Goal: Task Accomplishment & Management: Use online tool/utility

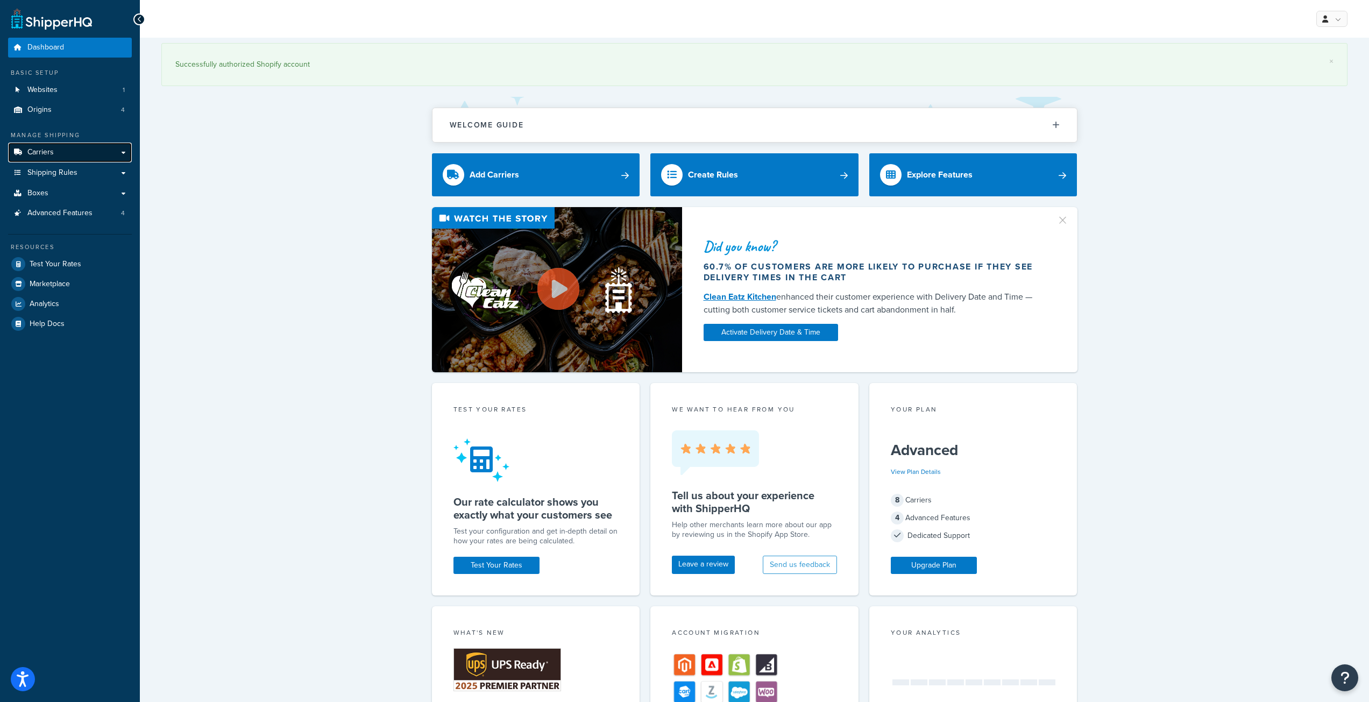
click at [65, 150] on link "Carriers" at bounding box center [70, 153] width 124 height 20
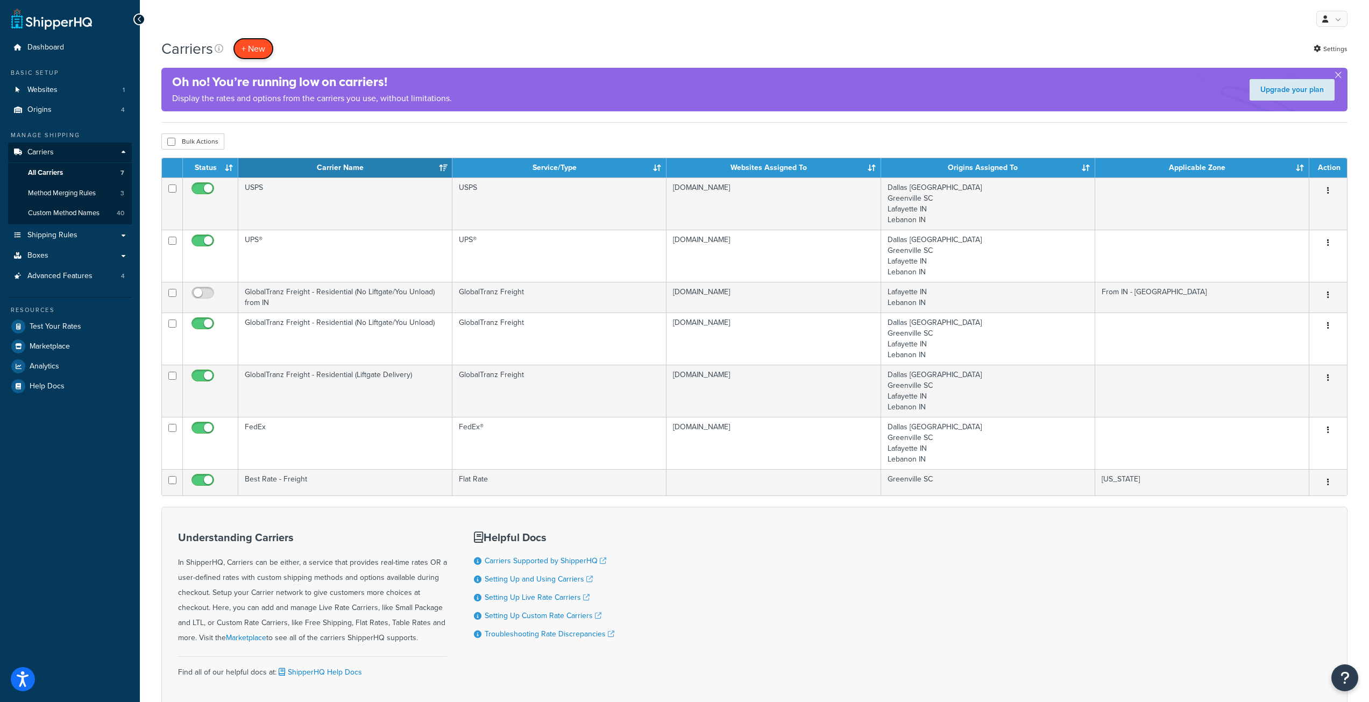
click at [261, 51] on button "+ New" at bounding box center [253, 49] width 41 height 22
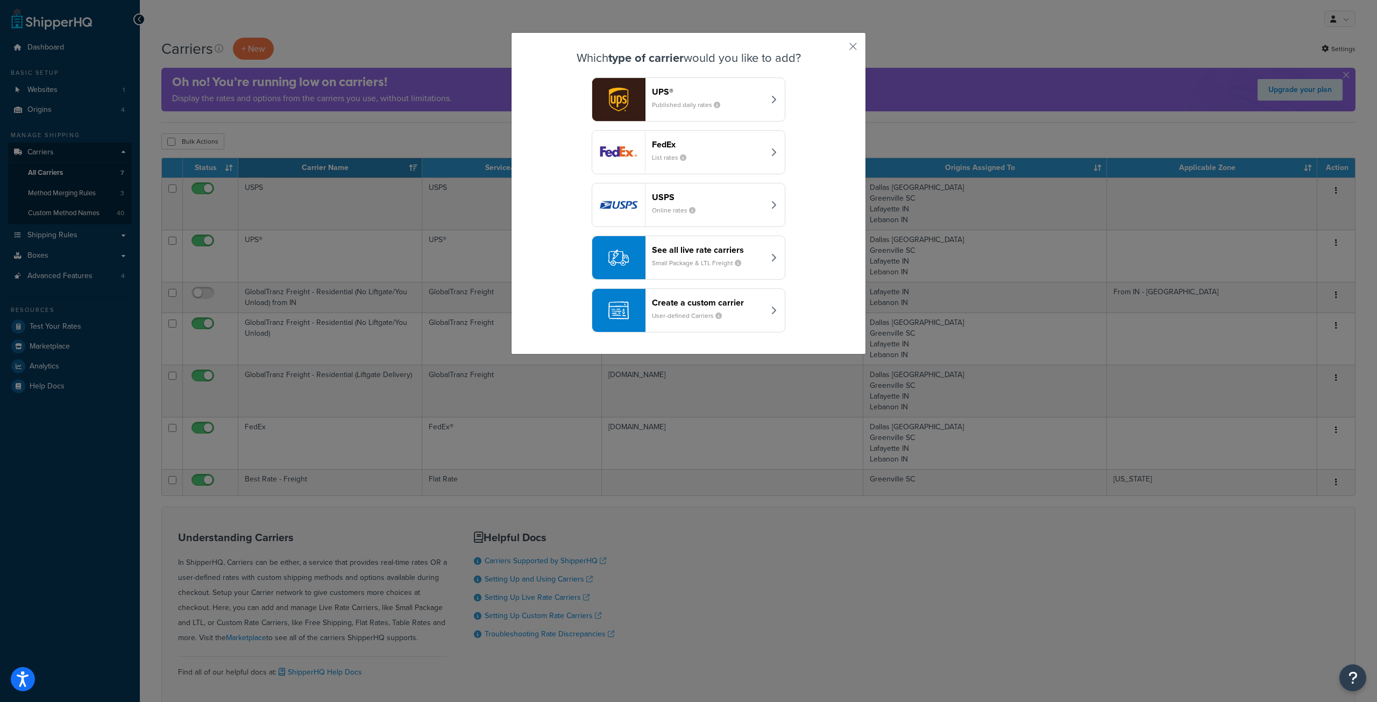
click at [712, 243] on button "See all live rate carriers Small Package & LTL Freight" at bounding box center [689, 258] width 194 height 44
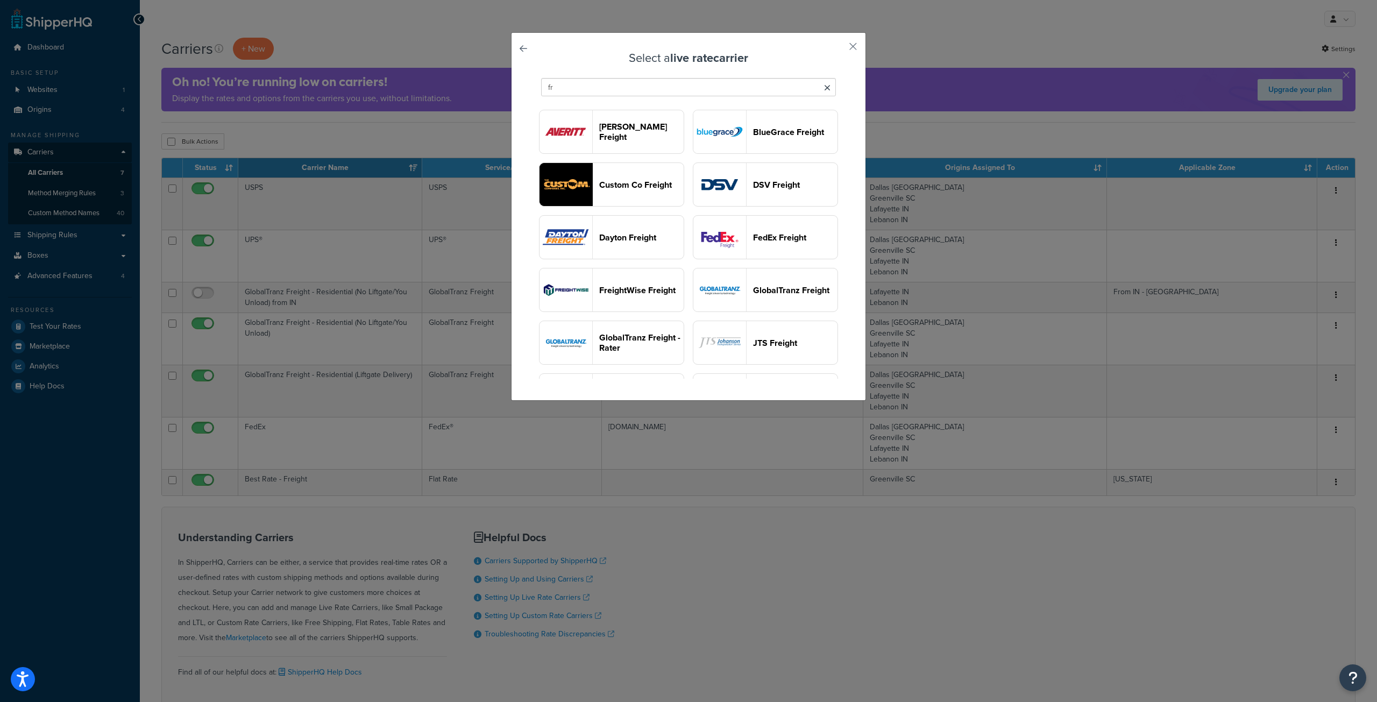
type input "f"
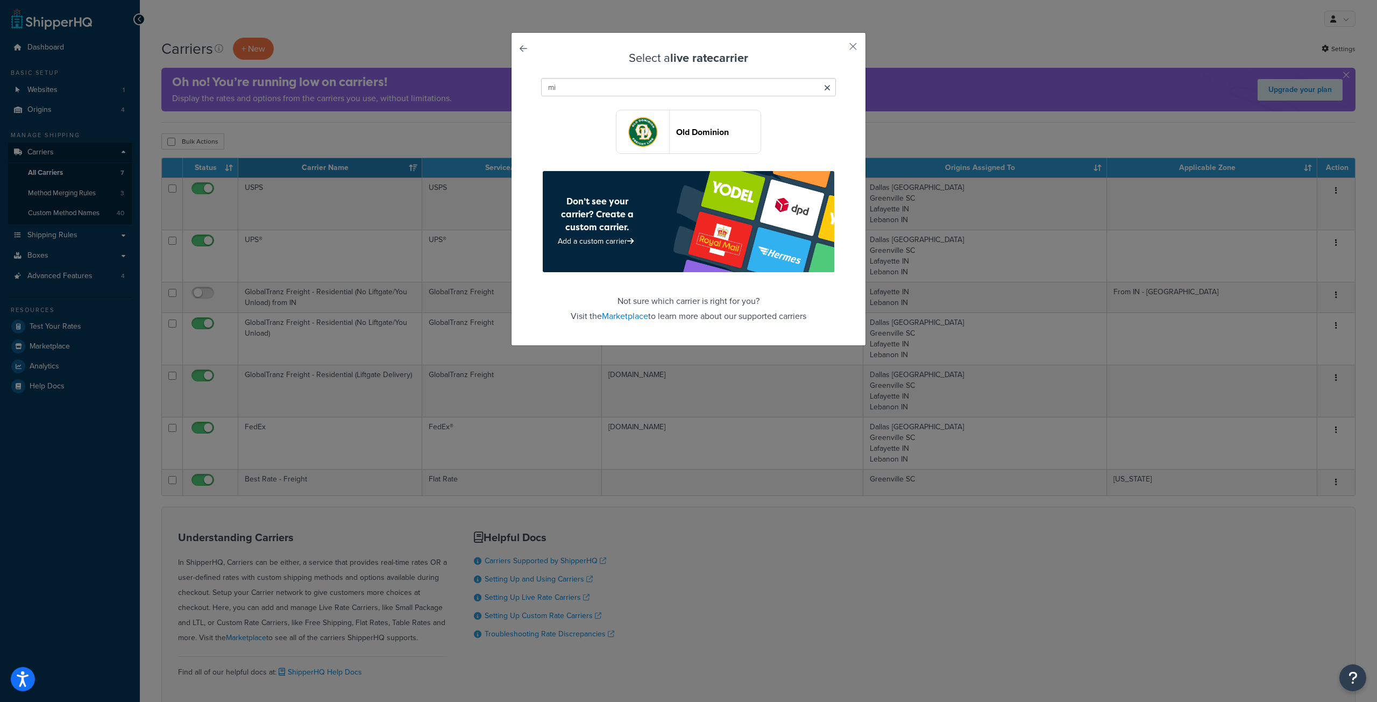
type input "m"
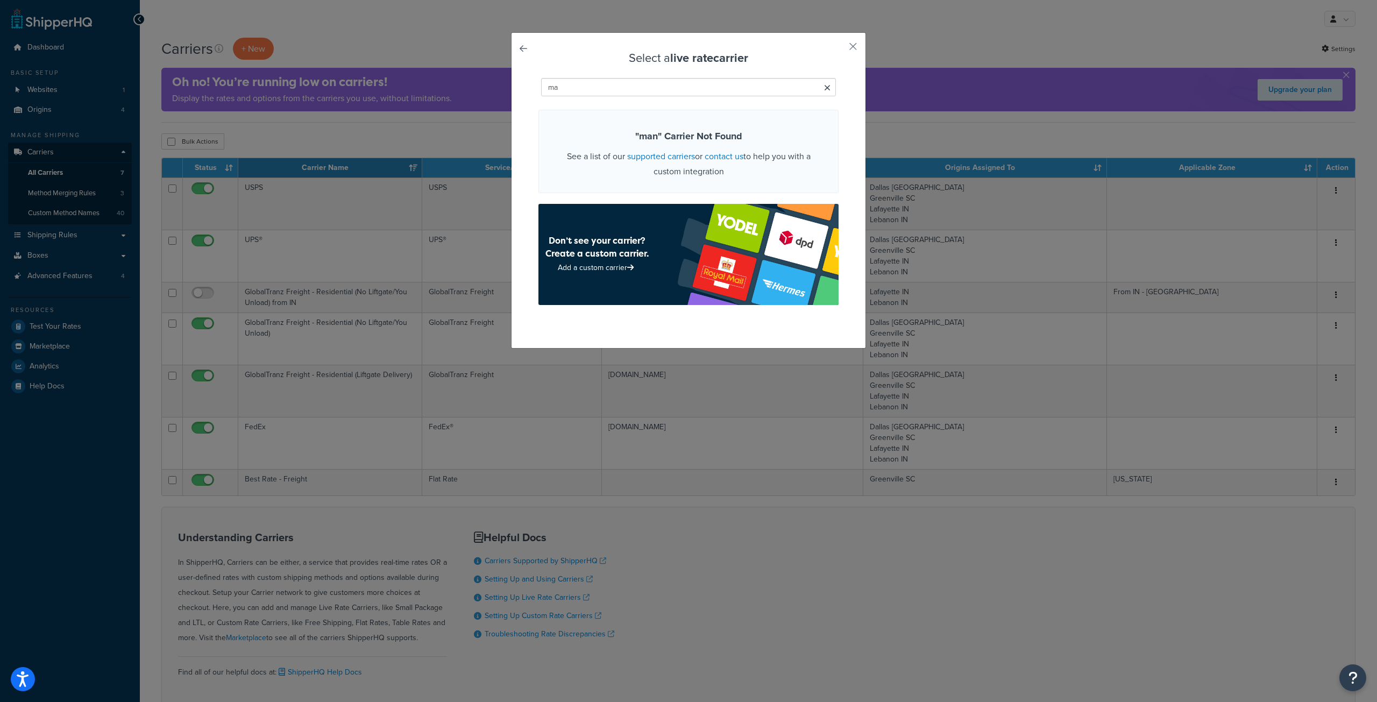
type input "m"
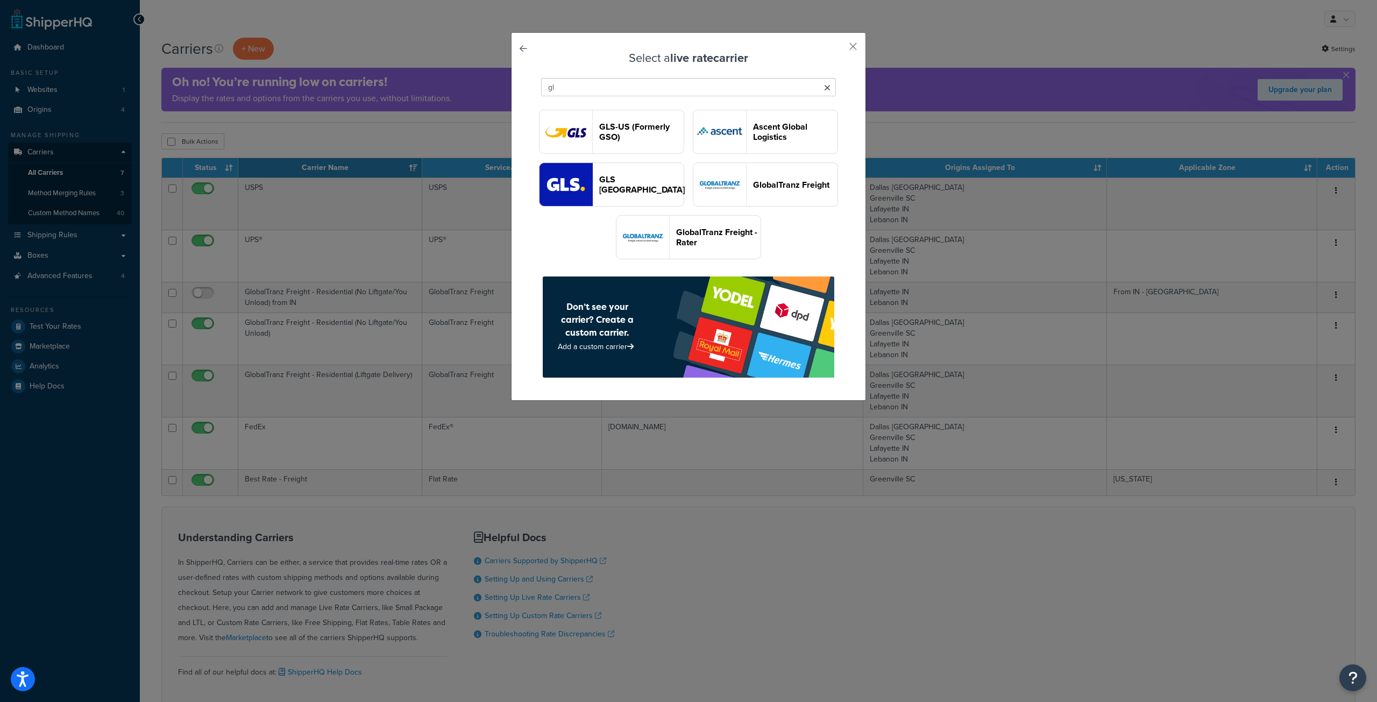
type input "g"
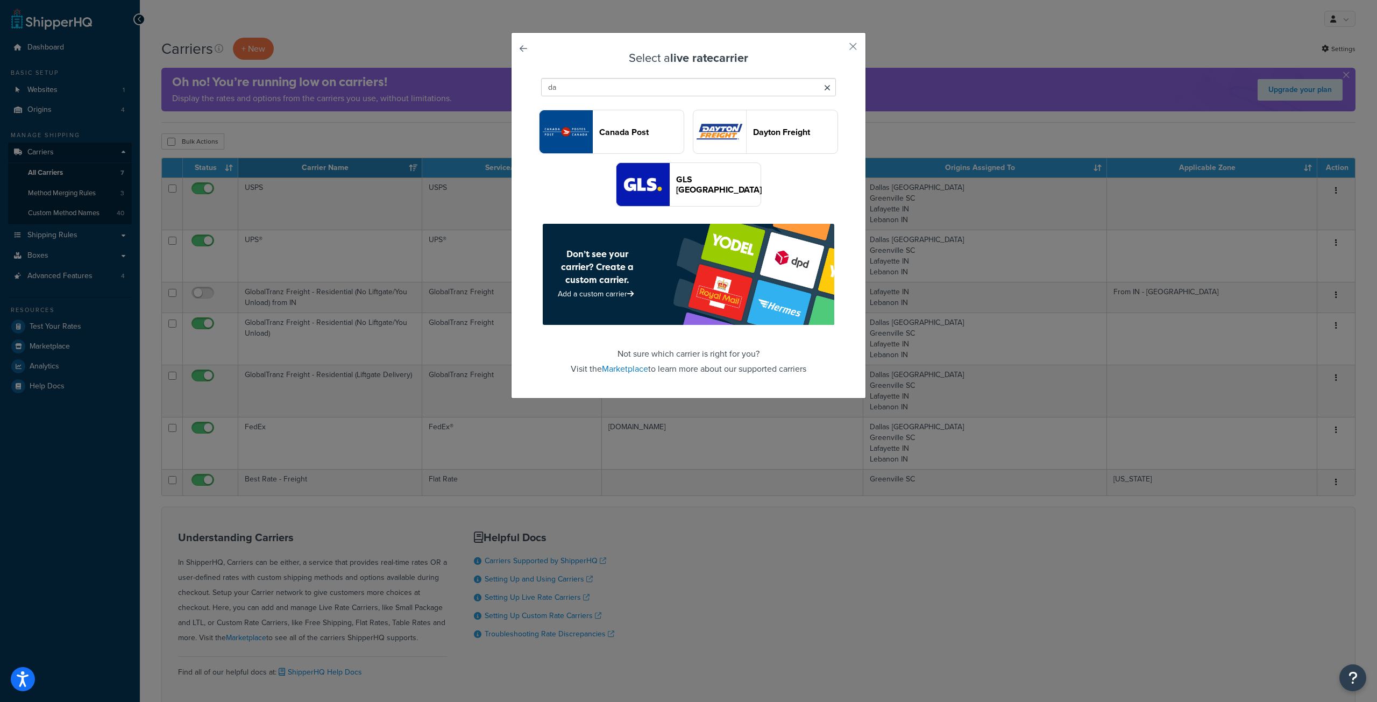
type input "d"
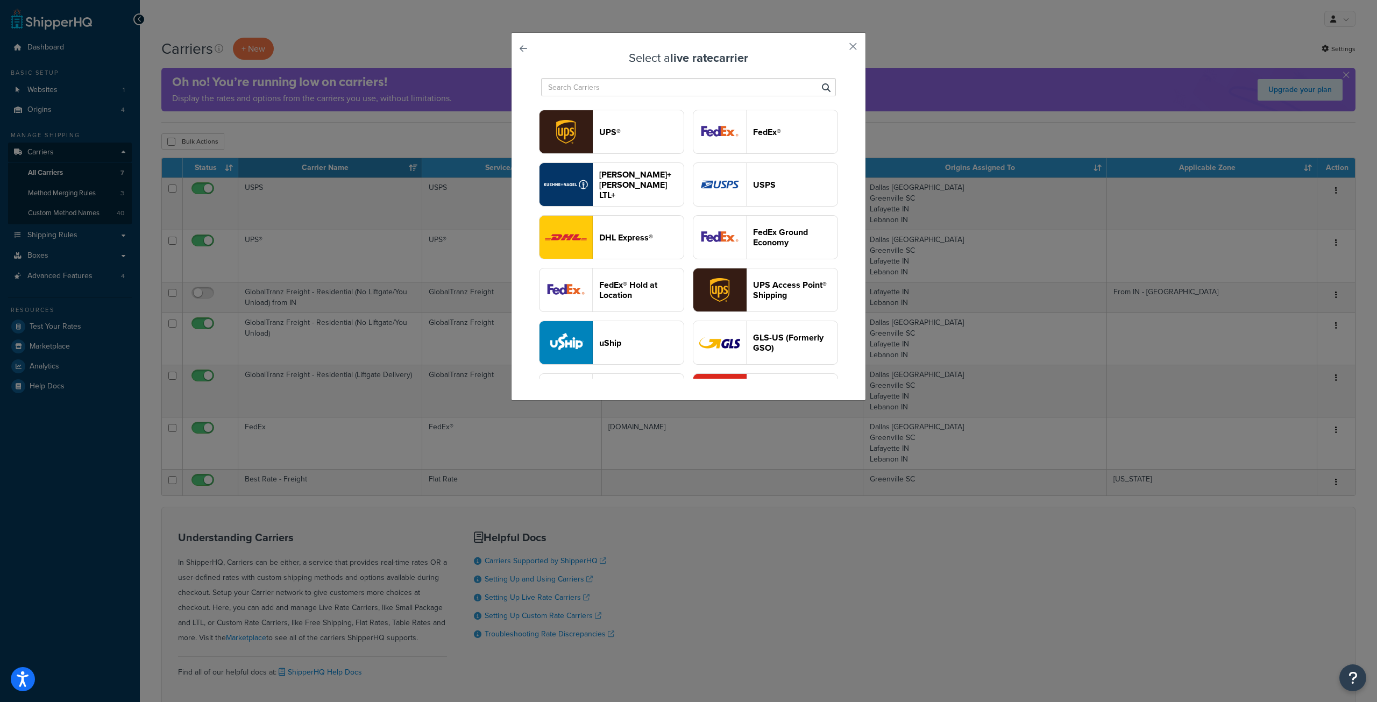
click at [838, 49] on button "button" at bounding box center [837, 50] width 3 height 3
